Goal: Task Accomplishment & Management: Manage account settings

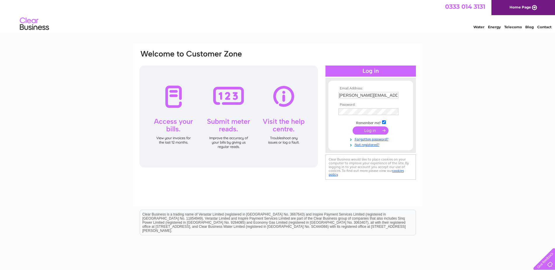
click at [172, 93] on div at bounding box center [228, 117] width 178 height 102
click at [359, 132] on input "submit" at bounding box center [371, 131] width 36 height 8
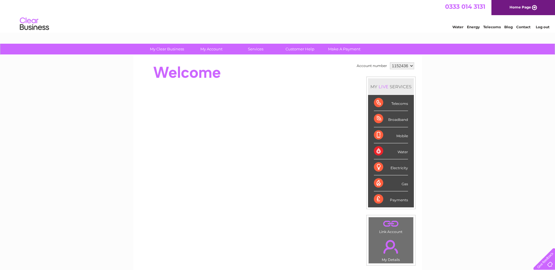
click at [386, 120] on div "Broadband" at bounding box center [391, 119] width 34 height 16
click at [388, 119] on div "Broadband" at bounding box center [391, 119] width 34 height 16
click at [379, 118] on div "Broadband" at bounding box center [391, 119] width 34 height 16
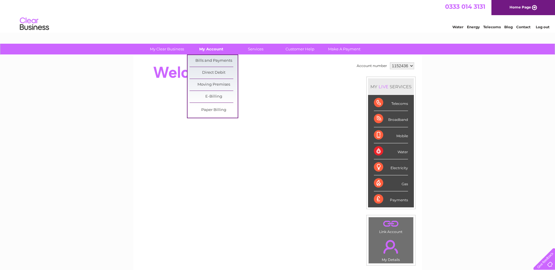
click at [200, 48] on link "My Account" at bounding box center [211, 49] width 48 height 11
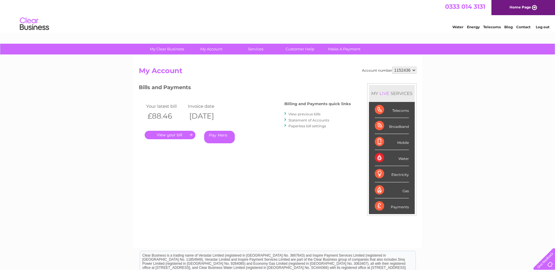
click at [162, 137] on link "." at bounding box center [170, 135] width 51 height 8
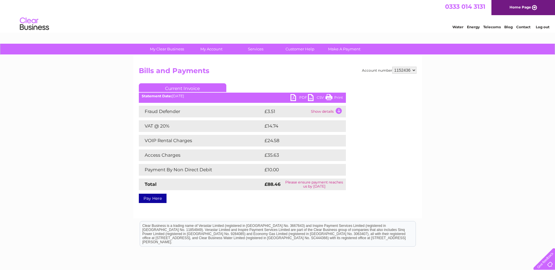
click at [331, 97] on link "Print" at bounding box center [333, 98] width 17 height 8
